Goal: Task Accomplishment & Management: Manage account settings

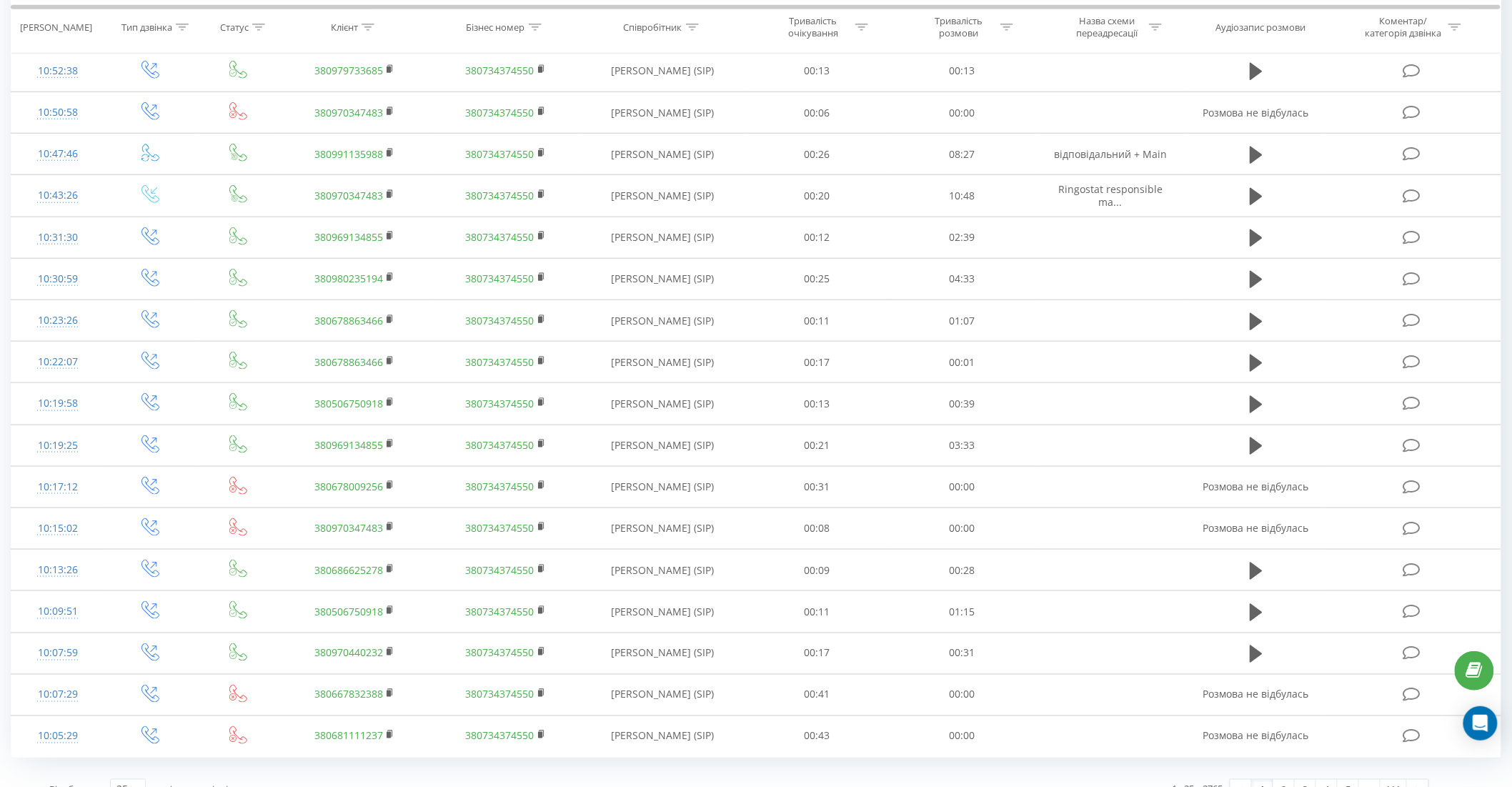
scroll to position [522, 0]
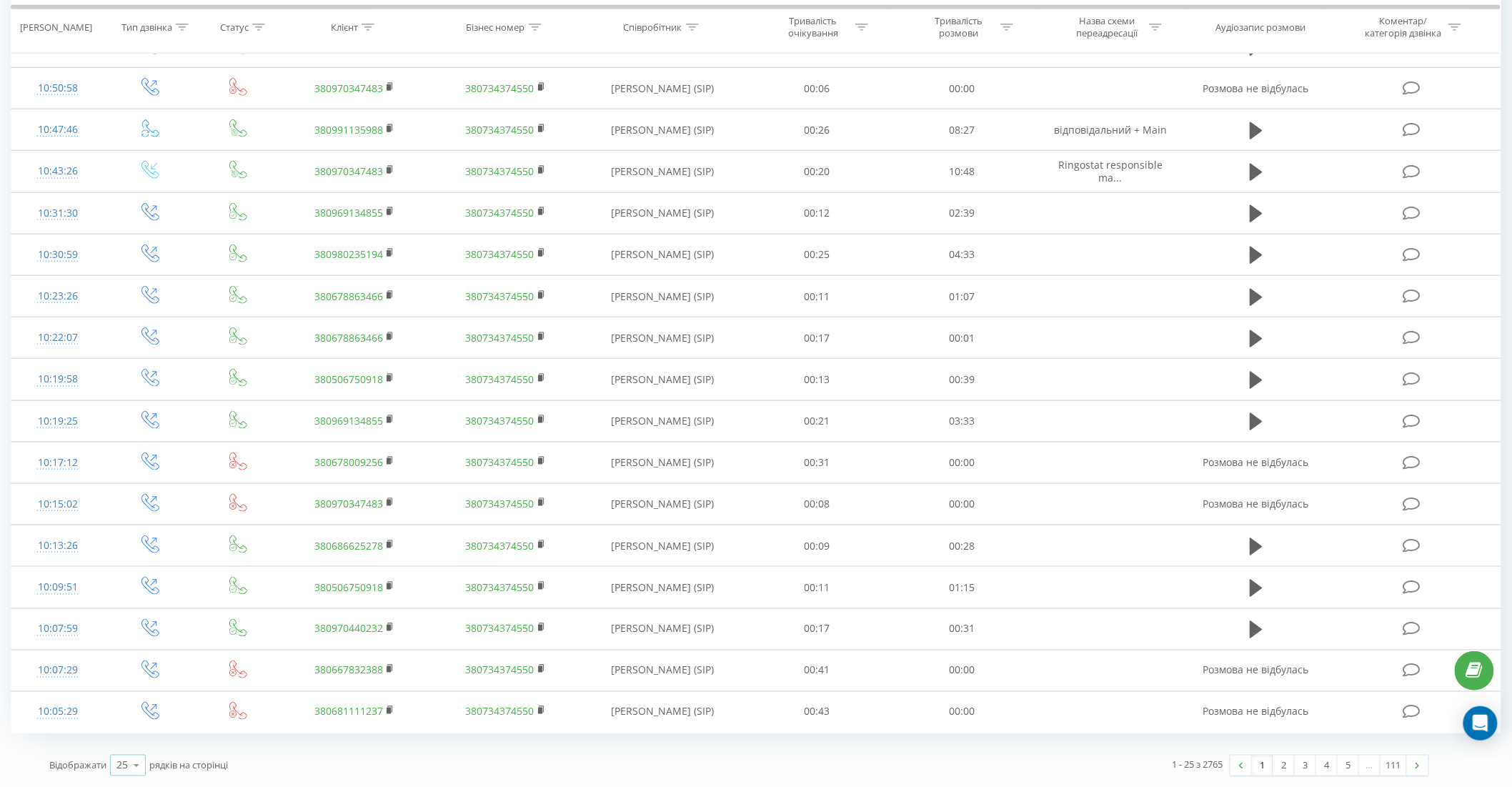
click at [133, 769] on icon at bounding box center [137, 765] width 22 height 28
click at [125, 745] on span "100" at bounding box center [125, 745] width 17 height 14
